Goal: Find specific page/section: Find specific page/section

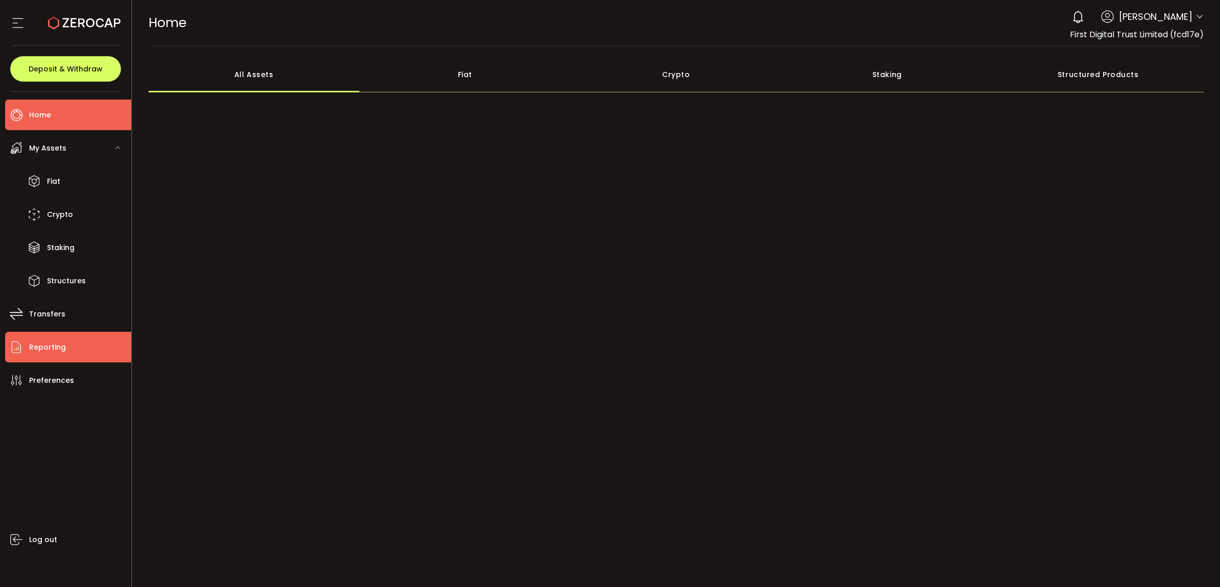
click at [88, 348] on li "Reporting" at bounding box center [68, 347] width 126 height 31
